Goal: Task Accomplishment & Management: Manage account settings

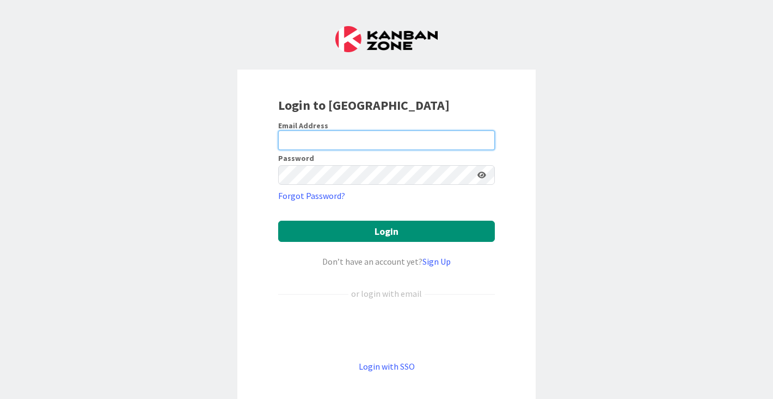
type input "[EMAIL_ADDRESS][DOMAIN_NAME]"
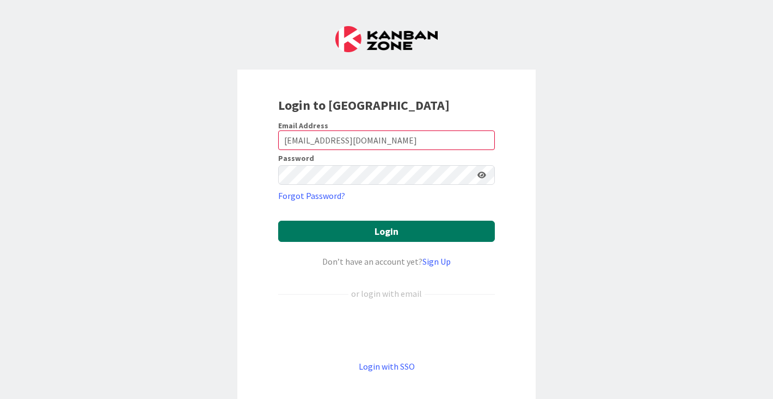
drag, startPoint x: 366, startPoint y: 236, endPoint x: 360, endPoint y: 248, distance: 13.4
click at [366, 182] on button "Login" at bounding box center [386, 231] width 217 height 21
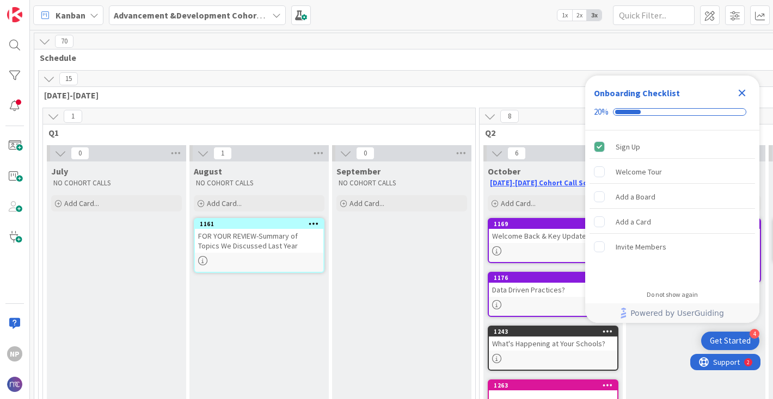
click at [743, 93] on icon "Close Checklist" at bounding box center [741, 93] width 13 height 13
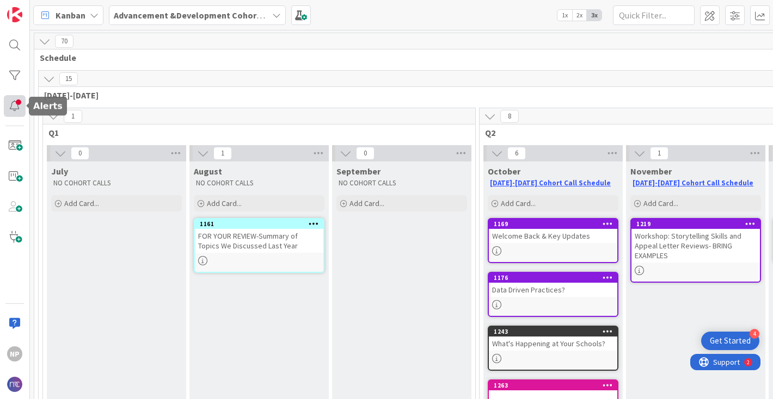
click at [15, 108] on div at bounding box center [15, 106] width 22 height 22
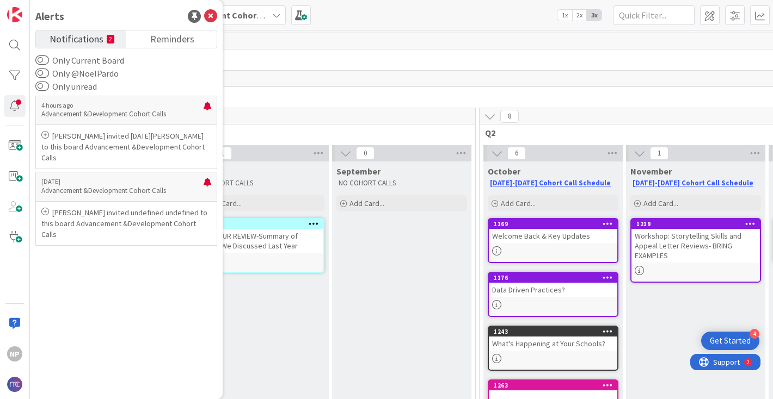
click at [48, 73] on label "Only @NoelPardo" at bounding box center [76, 73] width 83 height 13
click at [48, 73] on button "Only @NoelPardo" at bounding box center [42, 73] width 14 height 11
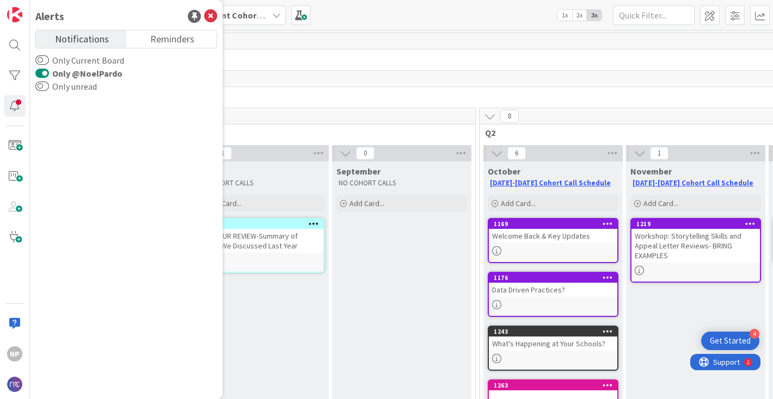
click at [40, 73] on button "Only @NoelPardo" at bounding box center [42, 73] width 14 height 11
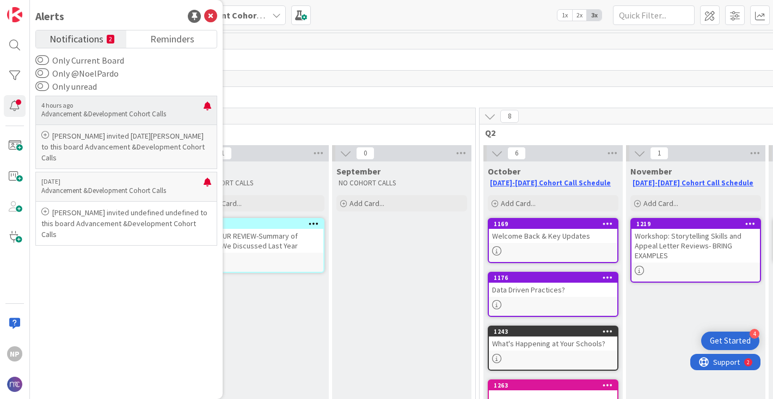
click at [150, 137] on p "[PERSON_NAME] invited [DATE][PERSON_NAME] to this board Advancement &Developmen…" at bounding box center [126, 147] width 170 height 33
click at [146, 182] on p "[PERSON_NAME] invited undefined undefined to this board Advancement &Developmen…" at bounding box center [126, 223] width 170 height 33
click at [206, 15] on icon at bounding box center [210, 16] width 13 height 13
